Goal: Transaction & Acquisition: Purchase product/service

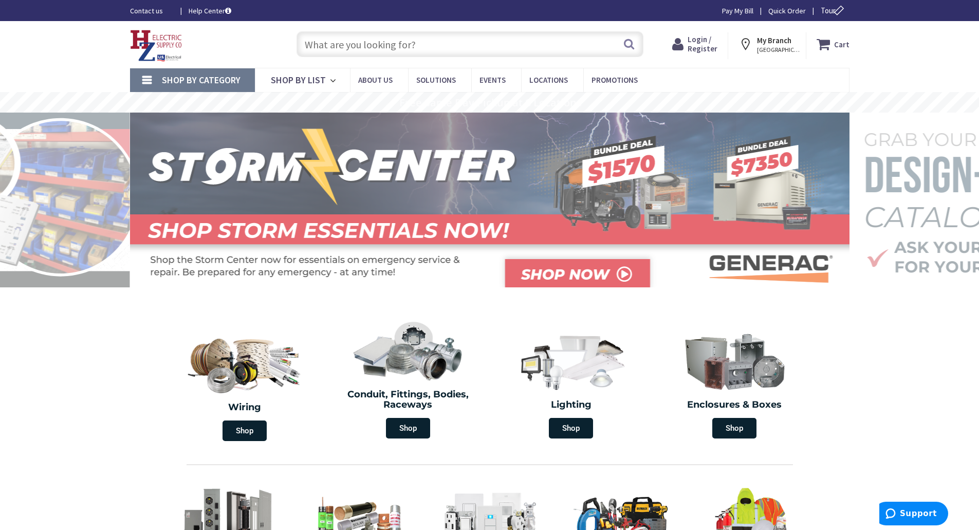
click at [401, 42] on input "text" at bounding box center [470, 44] width 347 height 26
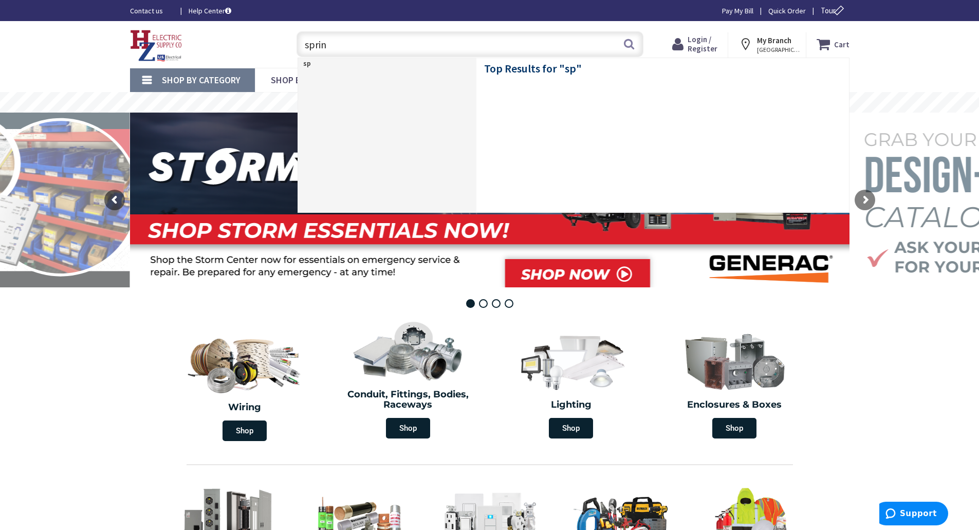
type input "spring"
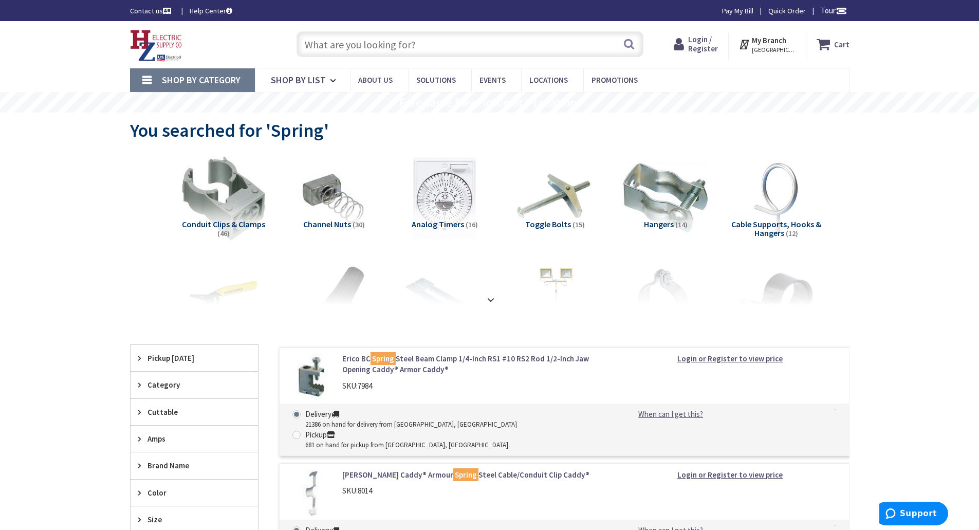
click at [419, 38] on input "text" at bounding box center [470, 44] width 347 height 26
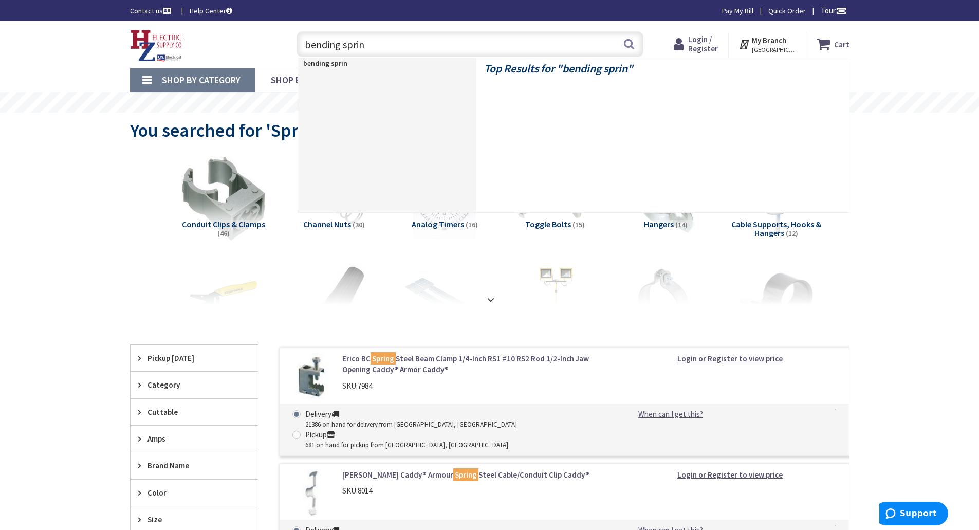
type input "bending spring"
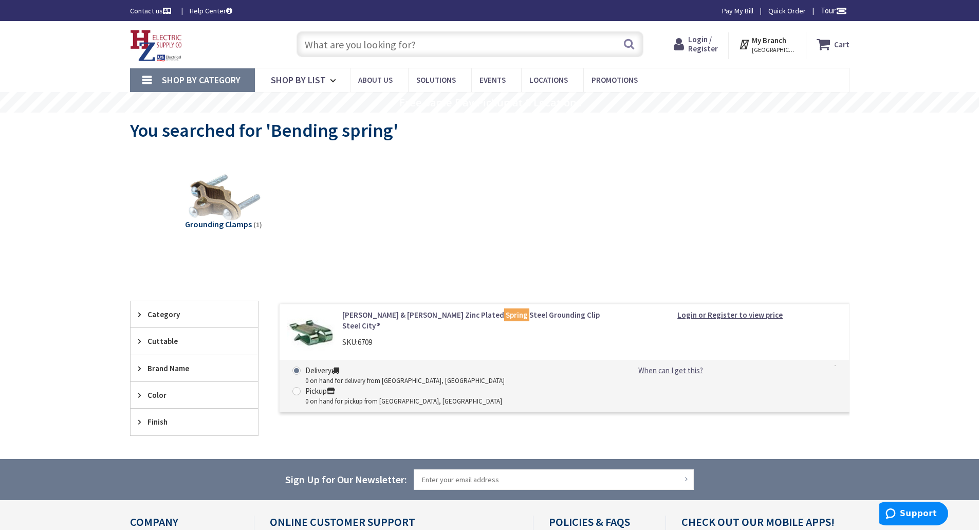
click at [476, 253] on div "Grounding Clamps (1)" at bounding box center [490, 206] width 684 height 111
